Goal: Task Accomplishment & Management: Manage account settings

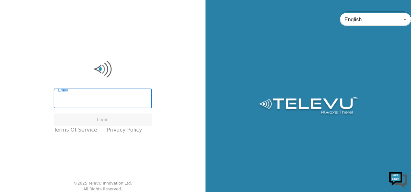
click at [121, 102] on input "Email" at bounding box center [103, 99] width 98 height 18
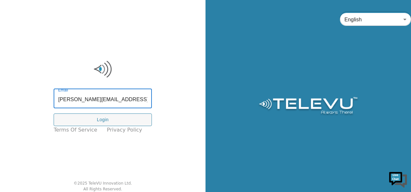
type input "[PERSON_NAME][EMAIL_ADDRESS][PERSON_NAME][DOMAIN_NAME]"
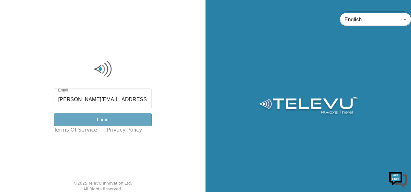
click at [109, 121] on button "Login" at bounding box center [103, 119] width 98 height 13
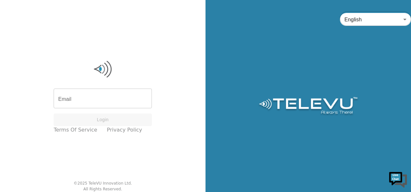
click at [110, 102] on input "Email" at bounding box center [103, 99] width 98 height 18
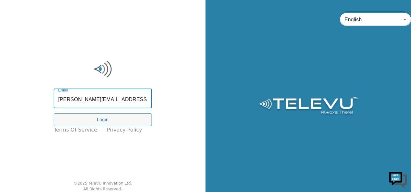
type input "[PERSON_NAME][EMAIL_ADDRESS][PERSON_NAME][DOMAIN_NAME]"
